Goal: Check status: Check status

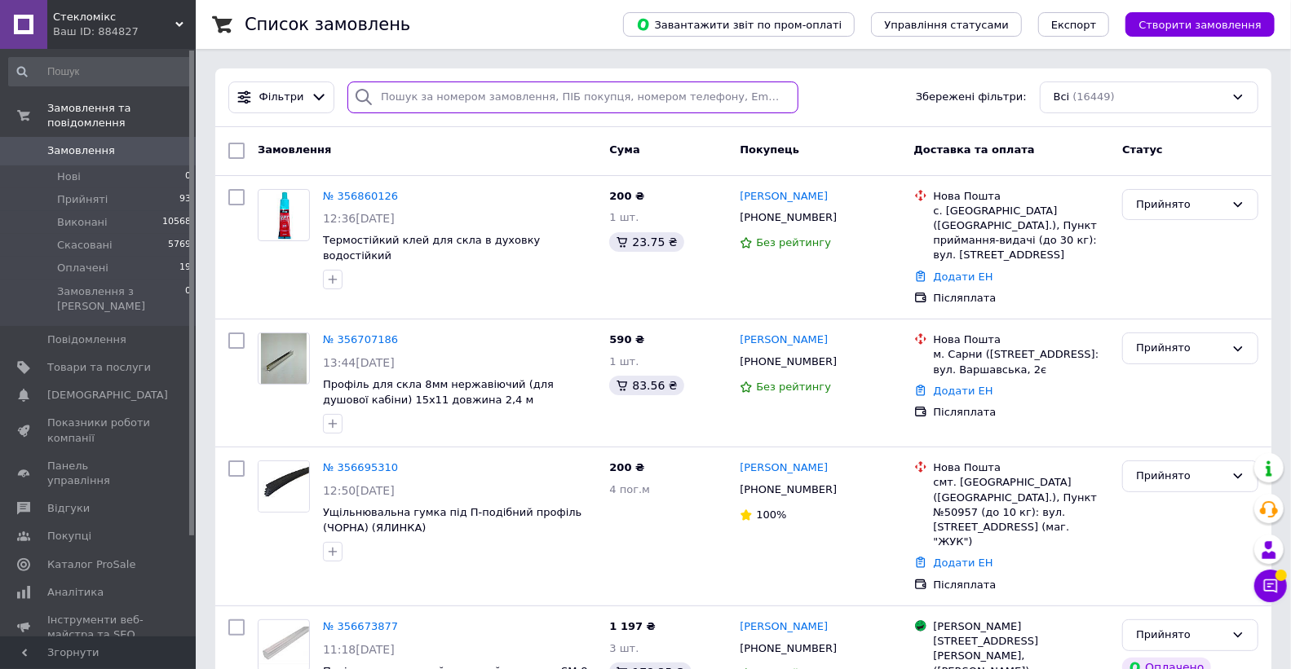
click at [383, 103] on input "search" at bounding box center [572, 98] width 450 height 32
paste input "355940736"
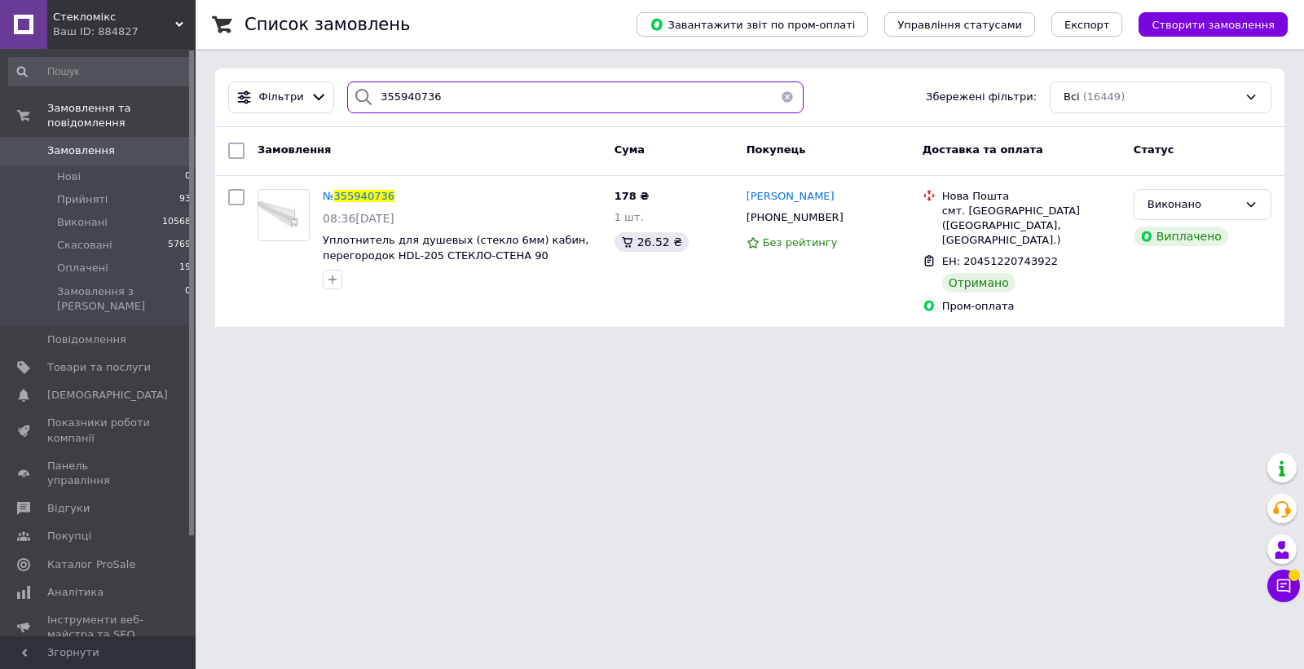
drag, startPoint x: 426, startPoint y: 95, endPoint x: 367, endPoint y: 91, distance: 58.8
click at [367, 91] on div "355940736" at bounding box center [575, 98] width 457 height 32
paste input "3094944"
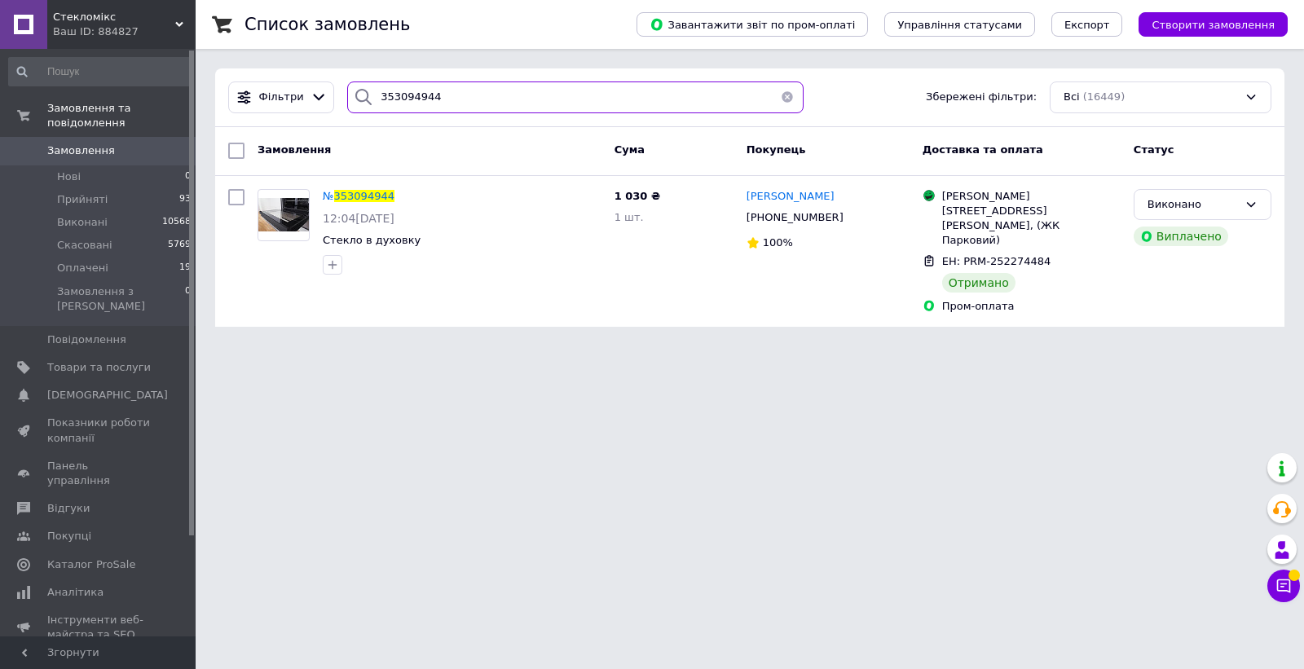
type input "353094944"
click at [778, 95] on button "button" at bounding box center [787, 98] width 33 height 32
